Goal: Obtain resource: Download file/media

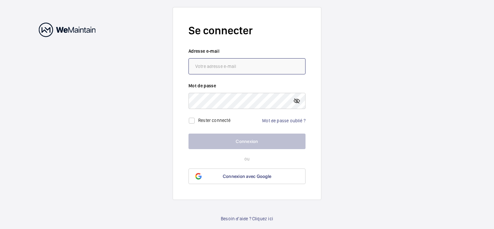
type input "[PERSON_NAME][EMAIL_ADDRESS][DOMAIN_NAME]"
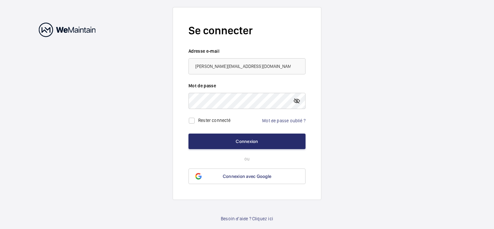
click at [297, 100] on mat-icon at bounding box center [297, 101] width 8 height 8
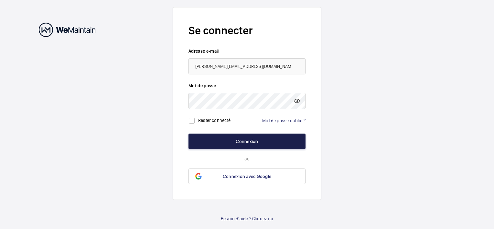
click at [248, 141] on button "Connexion" at bounding box center [246, 141] width 117 height 16
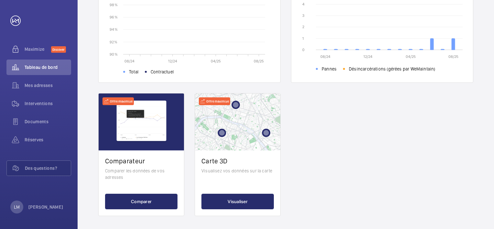
scroll to position [244, 0]
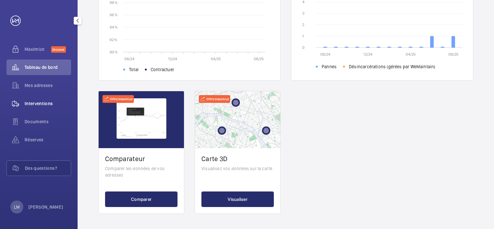
click at [28, 102] on span "Interventions" at bounding box center [48, 103] width 47 height 6
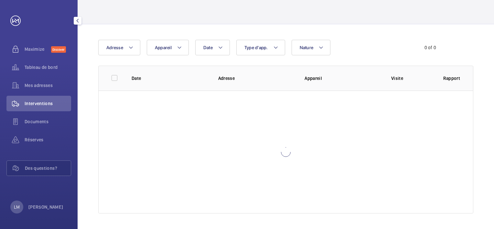
scroll to position [34, 0]
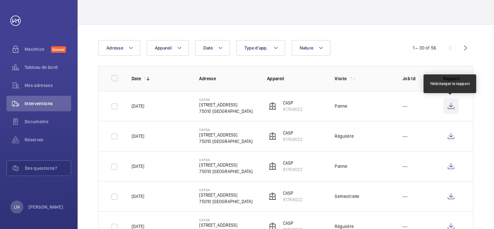
click at [448, 105] on wm-front-icon-button at bounding box center [451, 106] width 16 height 16
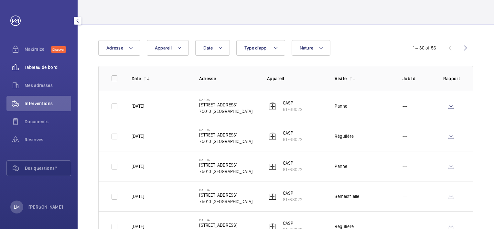
click at [47, 68] on span "Tableau de bord" at bounding box center [48, 67] width 47 height 6
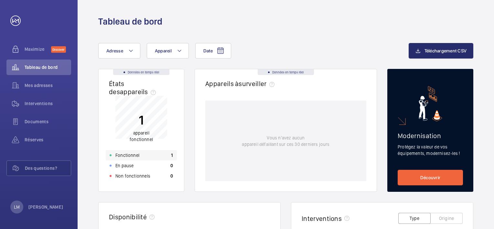
click at [134, 156] on p "Fonctionnel" at bounding box center [127, 155] width 24 height 6
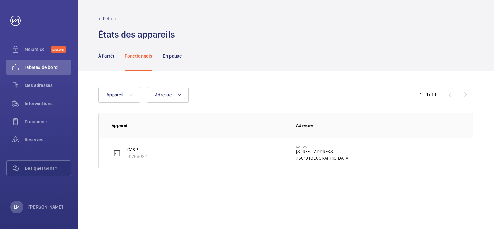
click at [118, 153] on img at bounding box center [117, 153] width 8 height 8
click at [117, 152] on img at bounding box center [117, 153] width 8 height 8
click at [116, 152] on img at bounding box center [117, 153] width 8 height 8
click at [120, 153] on img at bounding box center [117, 153] width 8 height 8
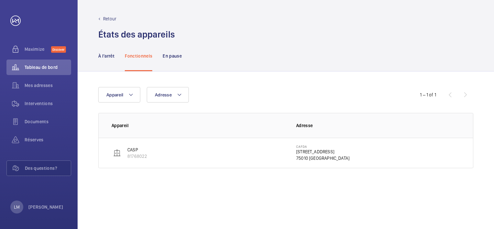
click at [120, 153] on img at bounding box center [117, 153] width 8 height 8
click at [28, 66] on span "Tableau de bord" at bounding box center [48, 67] width 47 height 6
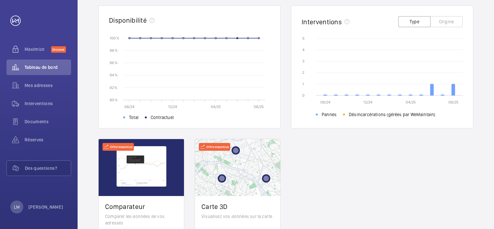
scroll to position [147, 0]
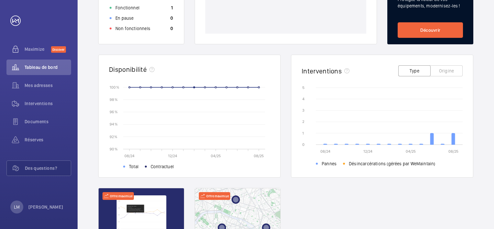
click at [409, 68] on button "Type" at bounding box center [414, 70] width 32 height 11
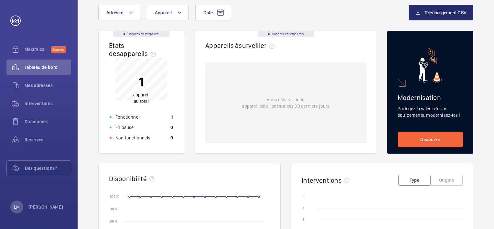
scroll to position [0, 0]
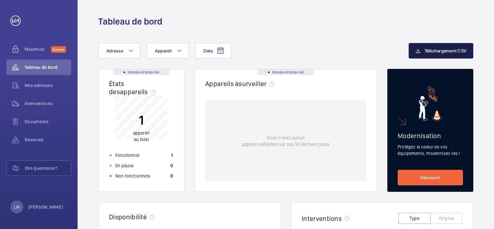
click at [435, 47] on button "Téléchargement CSV" at bounding box center [440, 51] width 65 height 16
click at [29, 48] on span "Maximize" at bounding box center [38, 49] width 26 height 6
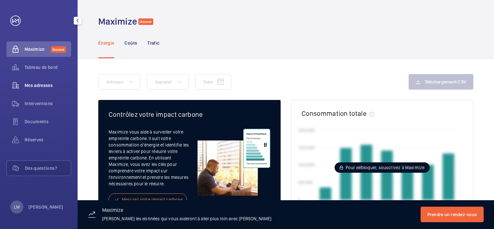
click at [29, 84] on span "Mes adresses" at bounding box center [48, 85] width 47 height 6
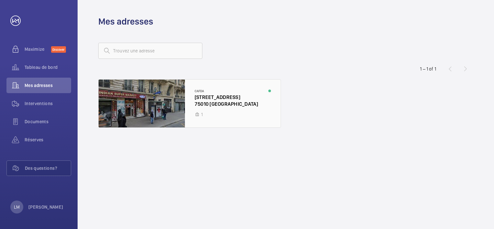
click at [149, 105] on div at bounding box center [190, 103] width 182 height 48
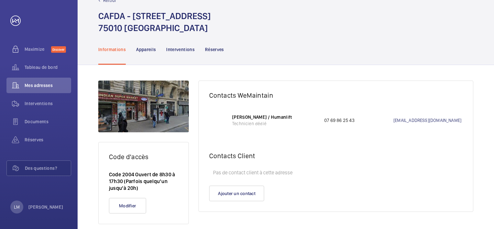
scroll to position [29, 0]
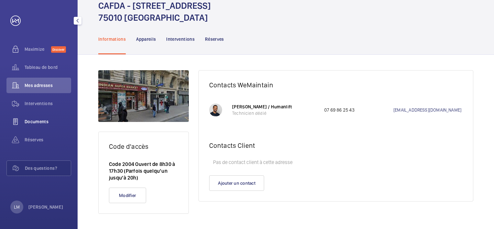
click at [31, 120] on span "Documents" at bounding box center [48, 121] width 47 height 6
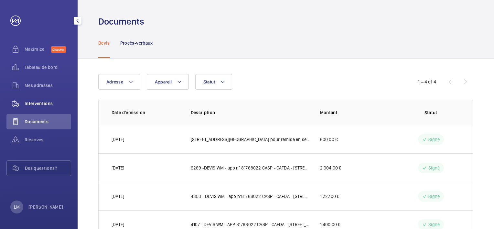
click at [35, 101] on span "Interventions" at bounding box center [48, 103] width 47 height 6
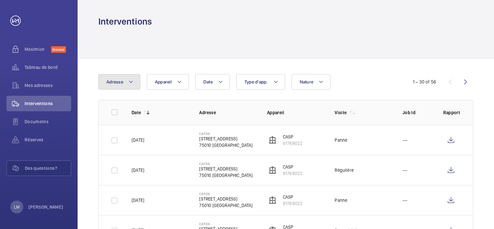
click at [137, 83] on button "Adresse" at bounding box center [119, 82] width 42 height 16
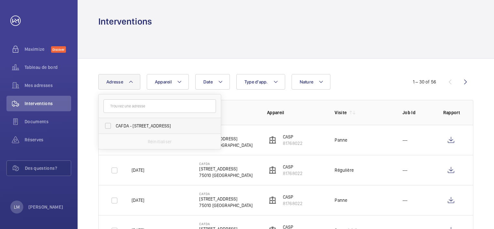
click at [139, 123] on span "CAFDA - [STREET_ADDRESS]" at bounding box center [160, 125] width 89 height 6
click at [114, 123] on input "CAFDA - [STREET_ADDRESS]" at bounding box center [107, 125] width 13 height 13
click at [151, 124] on span "CAFDA - [STREET_ADDRESS]" at bounding box center [160, 125] width 89 height 6
click at [114, 124] on input "CAFDA - [STREET_ADDRESS]" at bounding box center [107, 125] width 13 height 13
checkbox input "false"
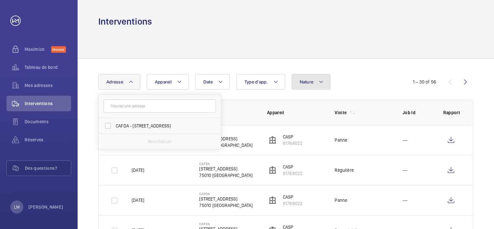
click at [326, 82] on button "Nature" at bounding box center [310, 82] width 39 height 16
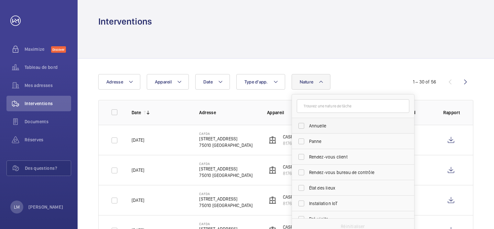
click at [316, 124] on span "Annuelle" at bounding box center [353, 125] width 89 height 6
click at [308, 124] on input "Annuelle" at bounding box center [301, 125] width 13 height 13
checkbox input "true"
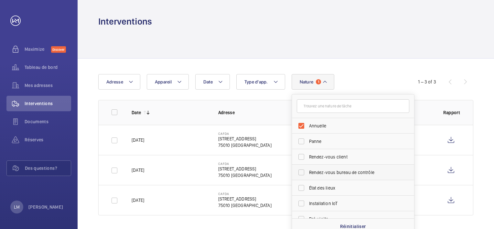
click at [326, 172] on span "Rendez-vous bureau de contrôle" at bounding box center [353, 172] width 89 height 6
click at [308, 172] on input "Rendez-vous bureau de contrôle" at bounding box center [301, 172] width 13 height 13
checkbox input "true"
click at [314, 155] on span "Rendez-vous client" at bounding box center [353, 156] width 89 height 6
click at [308, 155] on input "Rendez-vous client" at bounding box center [301, 156] width 13 height 13
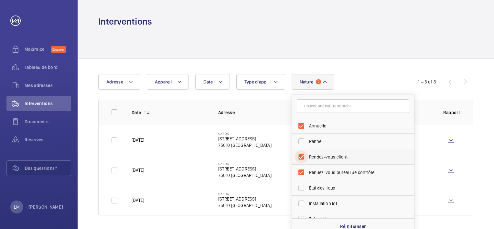
checkbox input "true"
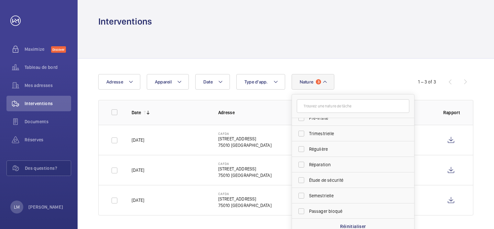
scroll to position [101, 0]
click at [317, 149] on span "Régulière" at bounding box center [353, 148] width 89 height 6
click at [308, 149] on input "Régulière" at bounding box center [301, 148] width 13 height 13
checkbox input "true"
click at [394, 75] on div "Date Adresse Appareil Type d'app. Nature 4 [PERSON_NAME] Rendez-vous client Ren…" at bounding box center [246, 82] width 297 height 16
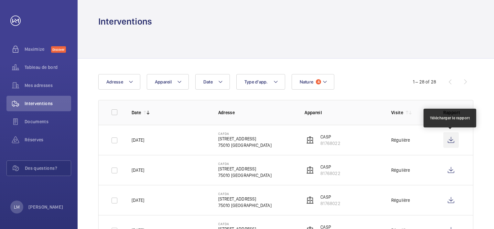
click at [449, 139] on wm-front-icon-button at bounding box center [451, 140] width 16 height 16
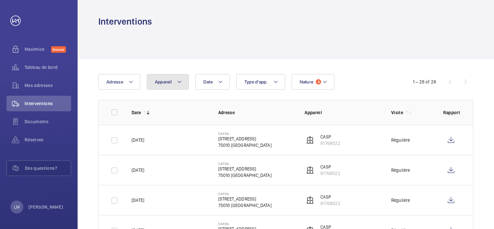
click at [180, 80] on mat-icon at bounding box center [179, 82] width 5 height 8
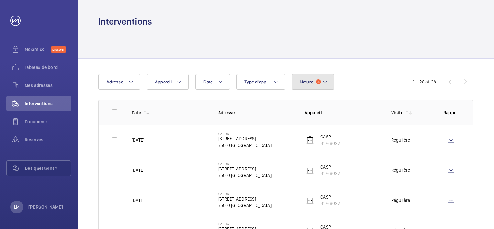
click at [325, 83] on mat-icon at bounding box center [324, 82] width 5 height 8
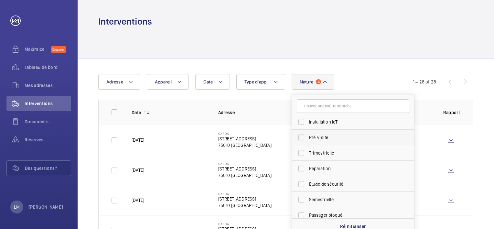
scroll to position [101, 0]
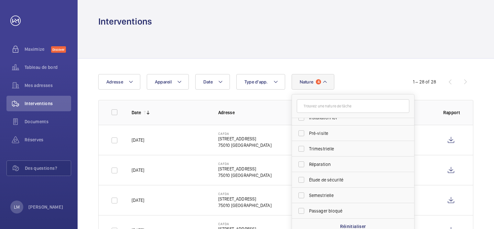
click at [361, 77] on div "Date Adresse Appareil Type d'app. Nature 4 Régulière Rendez-vous bureau de cont…" at bounding box center [246, 82] width 297 height 16
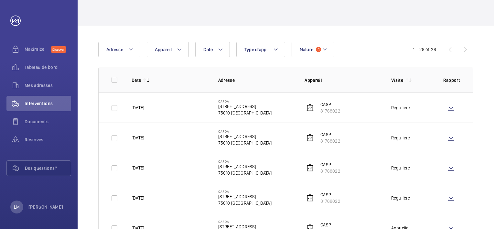
scroll to position [0, 0]
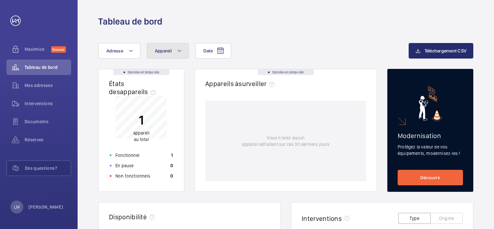
click at [178, 49] on mat-icon at bounding box center [179, 51] width 5 height 8
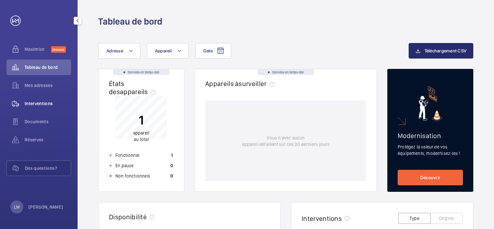
click at [37, 100] on span "Interventions" at bounding box center [48, 103] width 47 height 6
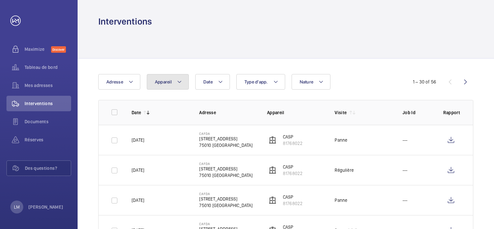
click at [180, 83] on mat-icon at bounding box center [179, 82] width 5 height 8
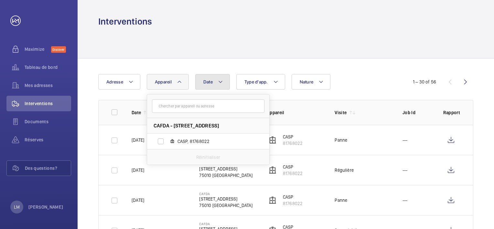
click at [224, 80] on button "Date" at bounding box center [212, 82] width 35 height 16
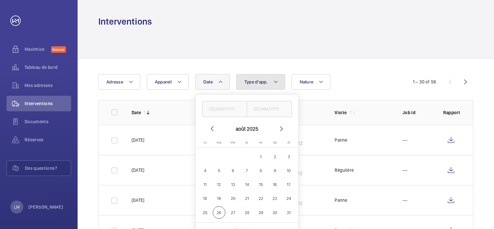
click at [277, 81] on mat-icon at bounding box center [275, 82] width 5 height 8
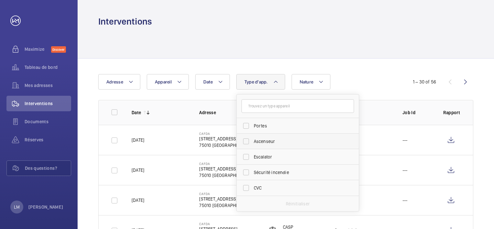
click at [244, 141] on label "Ascenseur" at bounding box center [292, 141] width 112 height 16
click at [244, 141] on input "Ascenseur" at bounding box center [245, 141] width 13 height 13
checkbox input "true"
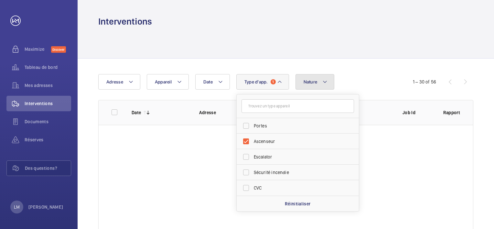
click at [322, 80] on mat-icon at bounding box center [324, 82] width 5 height 8
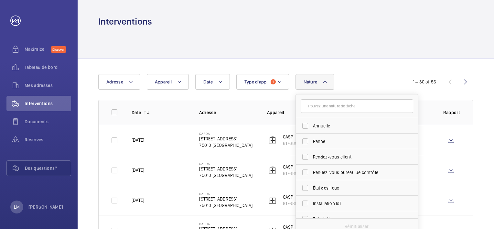
scroll to position [32, 0]
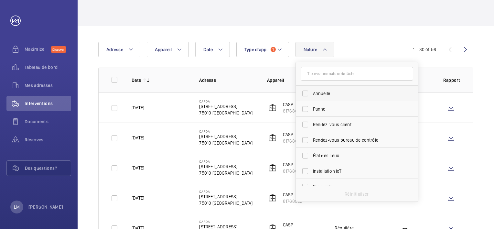
click at [305, 93] on label "Annuelle" at bounding box center [352, 94] width 112 height 16
click at [305, 93] on input "Annuelle" at bounding box center [305, 93] width 13 height 13
checkbox input "true"
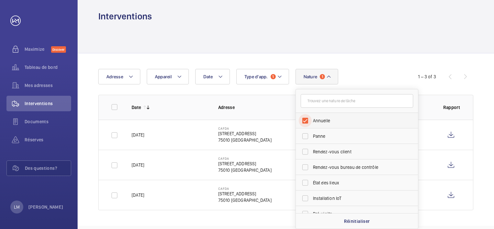
scroll to position [5, 0]
click at [320, 152] on span "Rendez-vous client" at bounding box center [357, 152] width 89 height 6
click at [311, 152] on input "Rendez-vous client" at bounding box center [305, 151] width 13 height 13
checkbox input "true"
